Goal: Use online tool/utility: Utilize a website feature to perform a specific function

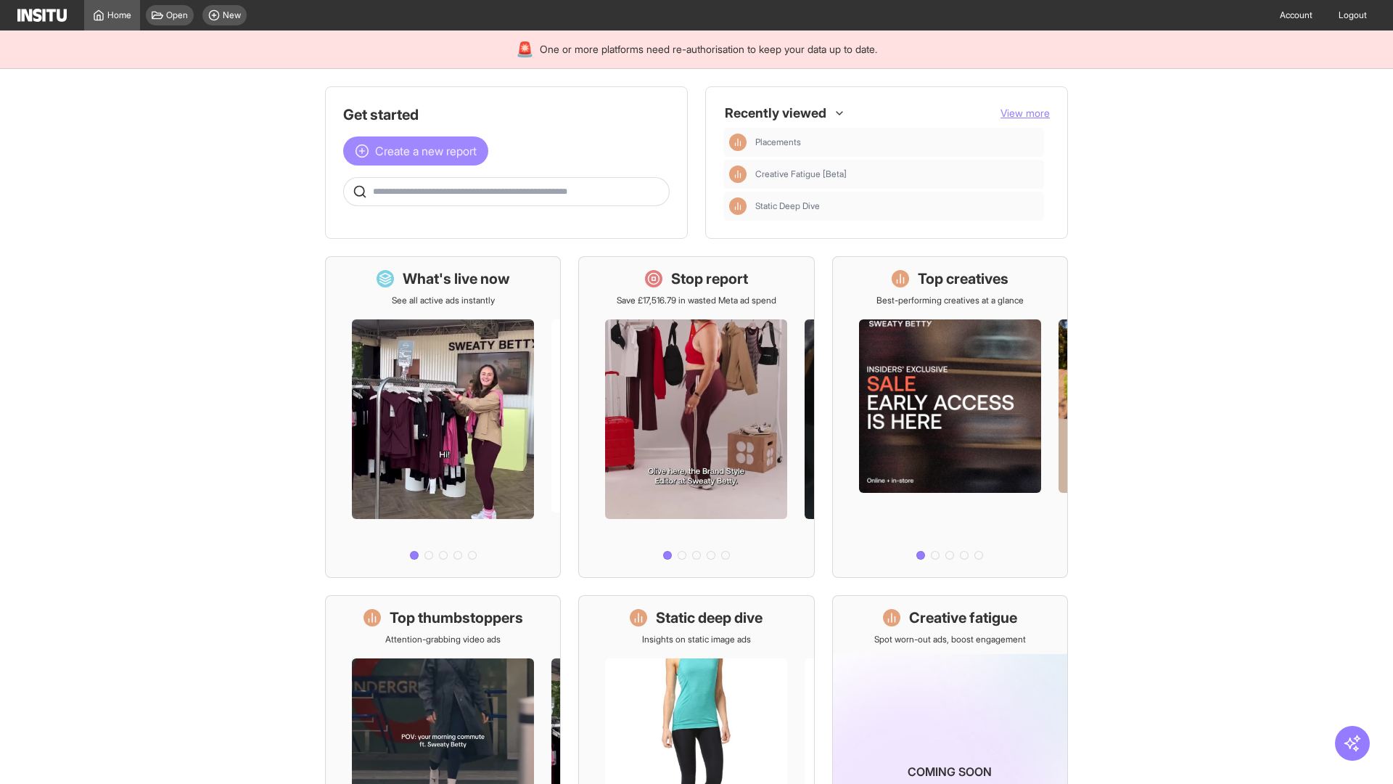
click at [419, 151] on span "Create a new report" at bounding box center [426, 150] width 102 height 17
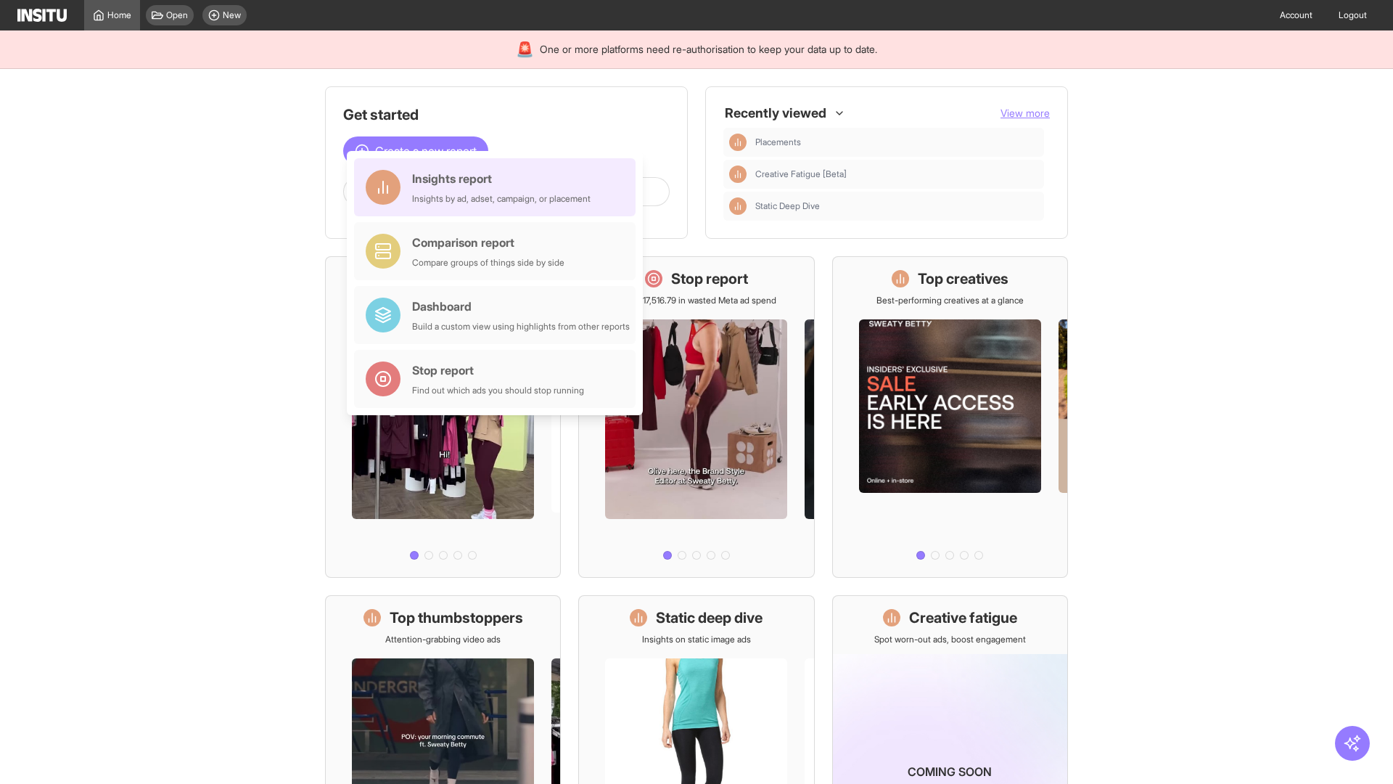
click at [498, 187] on div "Insights report Insights by ad, adset, campaign, or placement" at bounding box center [501, 187] width 178 height 35
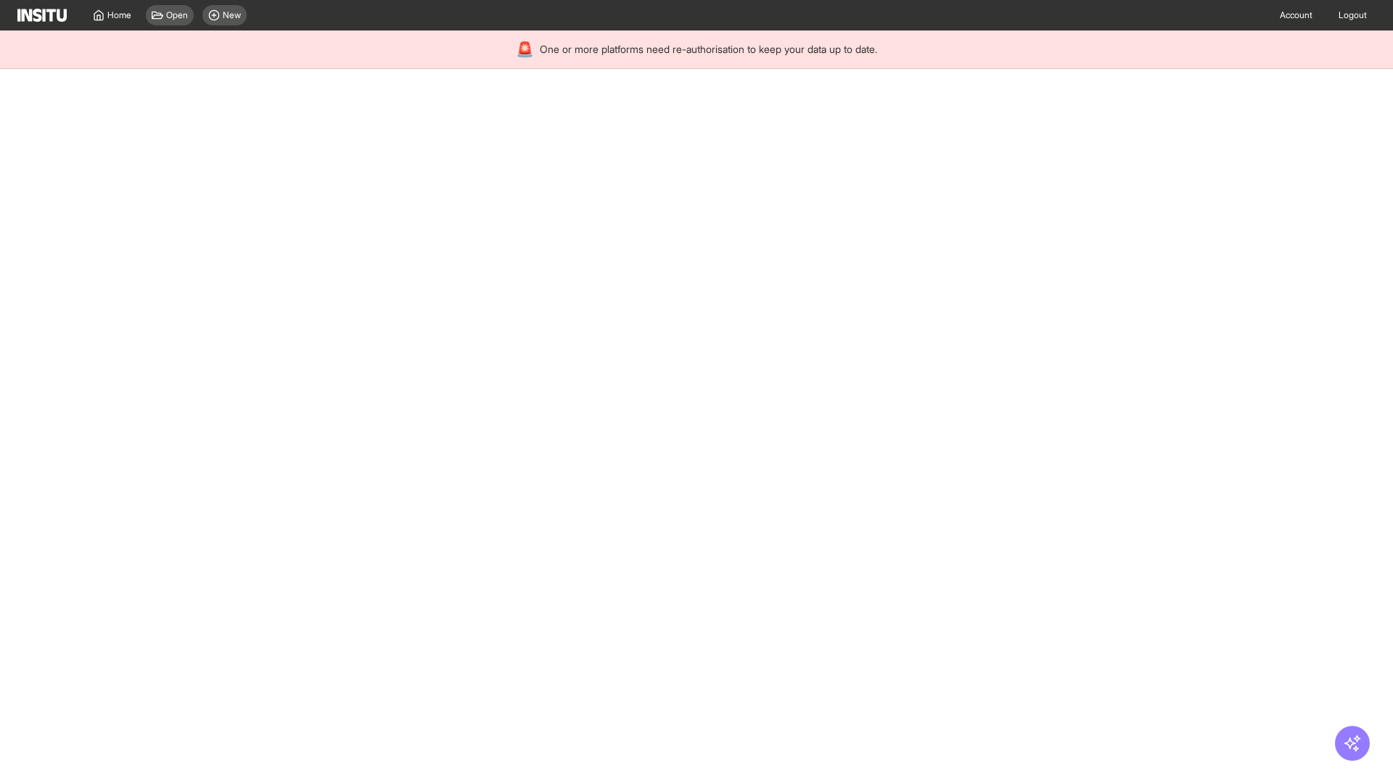
select select "**"
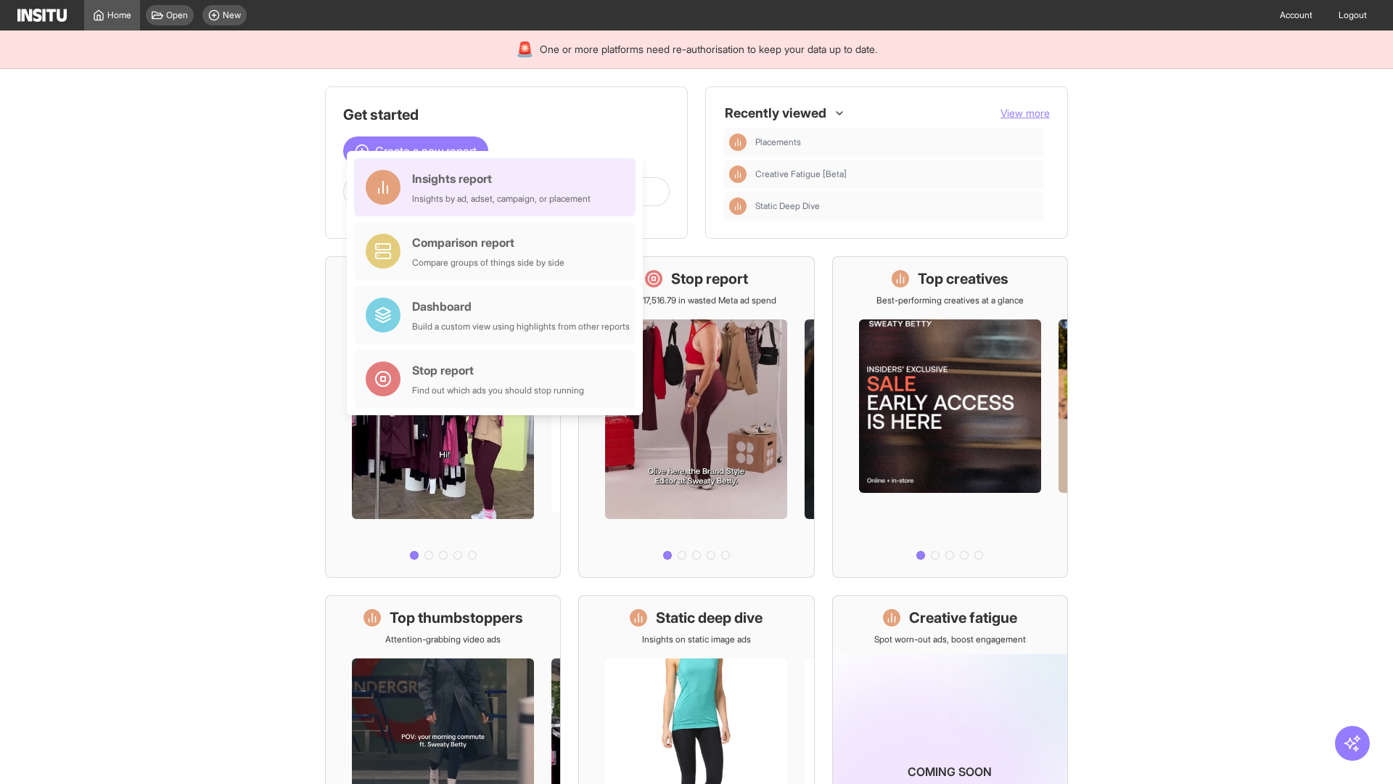
click at [498, 187] on div "Insights report Insights by ad, adset, campaign, or placement" at bounding box center [501, 187] width 178 height 35
